Goal: Information Seeking & Learning: Learn about a topic

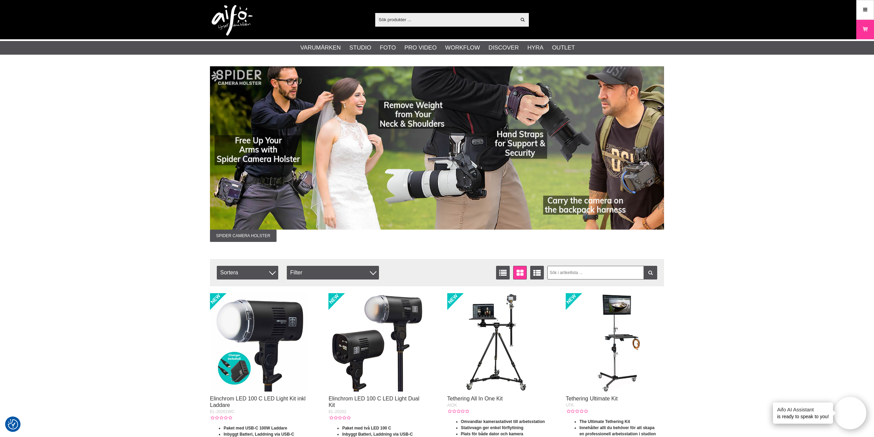
click at [357, 341] on img at bounding box center [378, 342] width 98 height 98
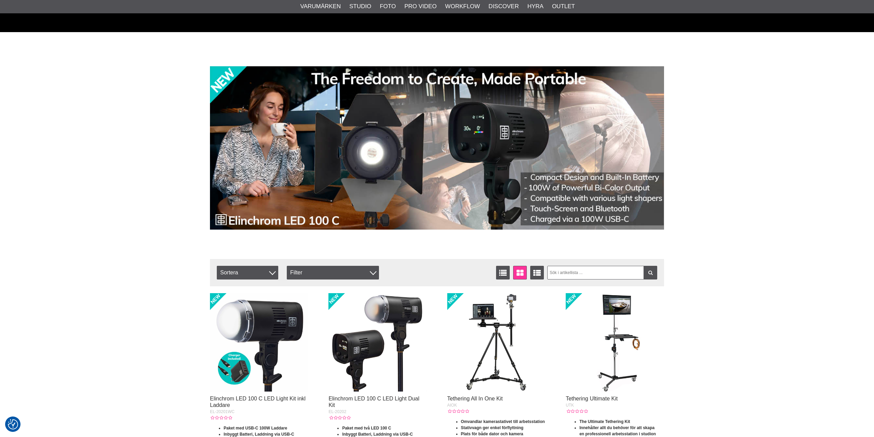
scroll to position [103, 0]
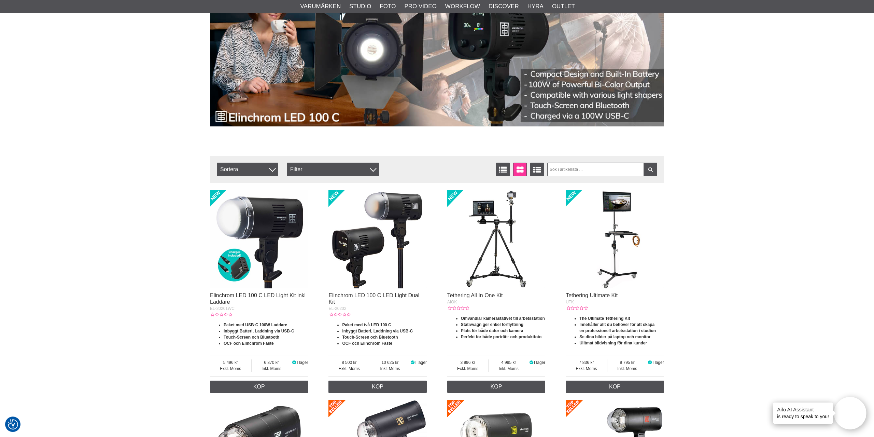
click at [269, 232] on img at bounding box center [259, 239] width 98 height 98
